Goal: Task Accomplishment & Management: Manage account settings

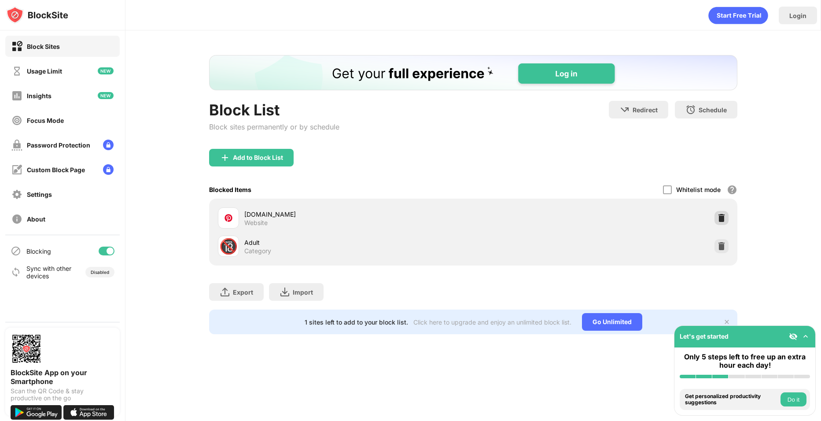
click at [716, 217] on div at bounding box center [722, 218] width 14 height 14
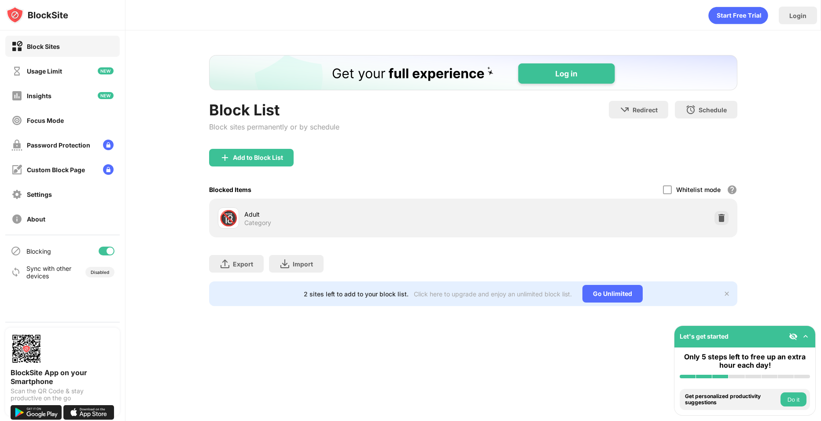
click at [170, 239] on div "Block List Block sites permanently or by schedule Redirect Choose a site to be …" at bounding box center [473, 180] width 696 height 300
click at [265, 158] on div "Add to Block List" at bounding box center [258, 157] width 50 height 7
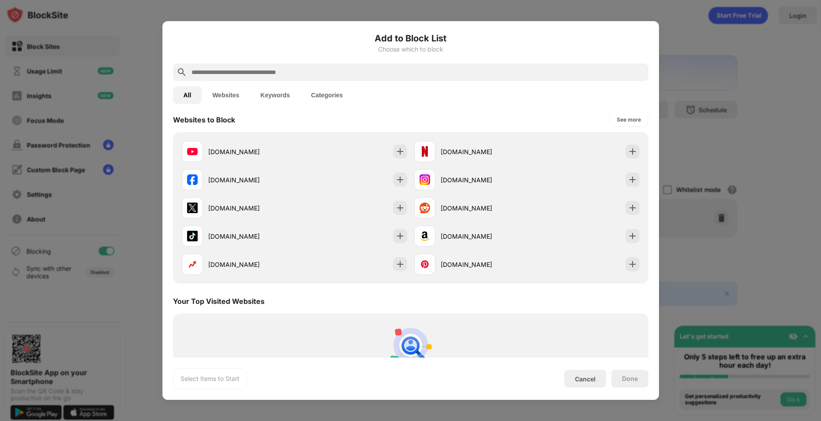
scroll to position [176, 0]
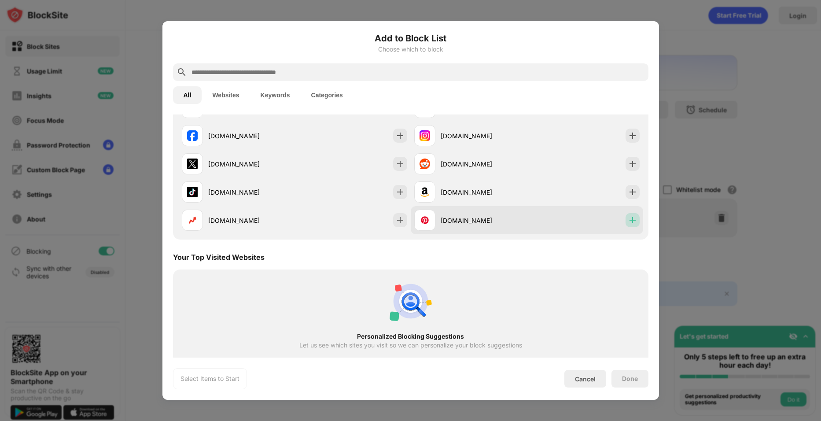
click at [628, 221] on img at bounding box center [632, 220] width 9 height 9
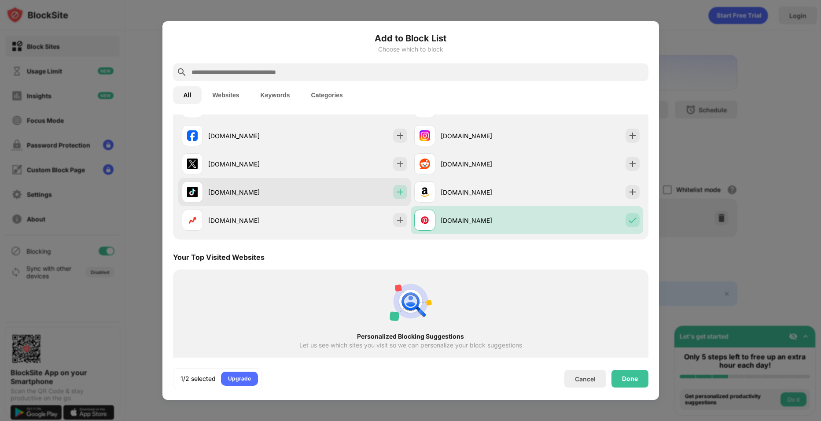
click at [396, 192] on img at bounding box center [400, 192] width 9 height 9
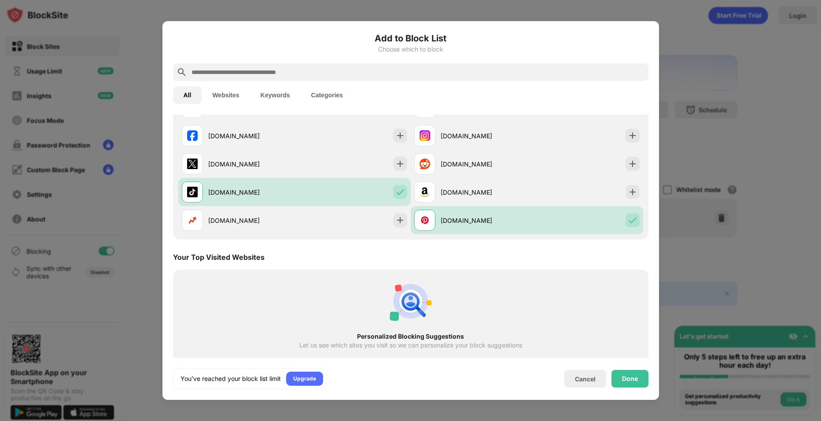
click at [625, 379] on div "Done" at bounding box center [630, 378] width 16 height 7
